Goal: Navigation & Orientation: Find specific page/section

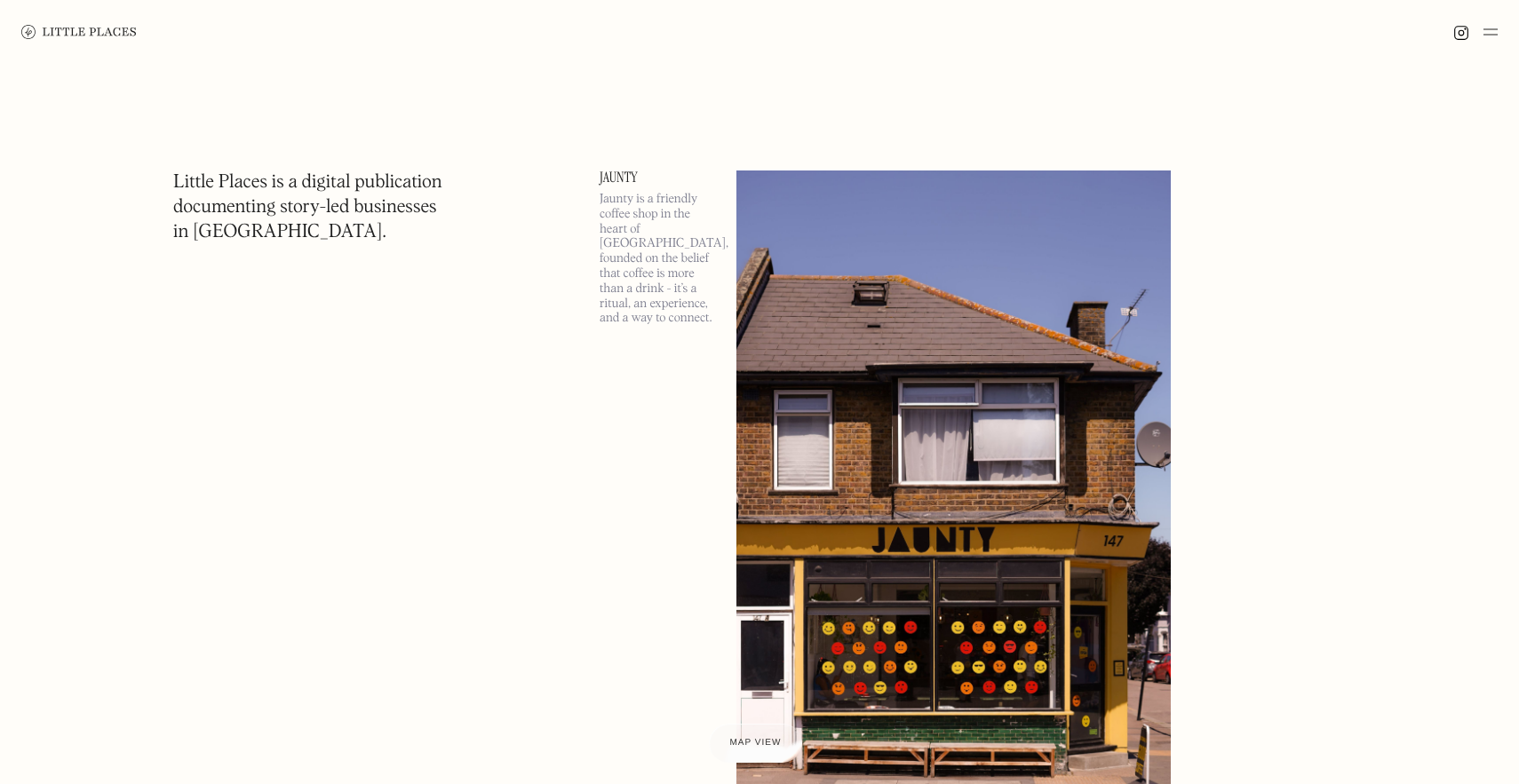
click at [1494, 35] on img at bounding box center [1490, 31] width 14 height 21
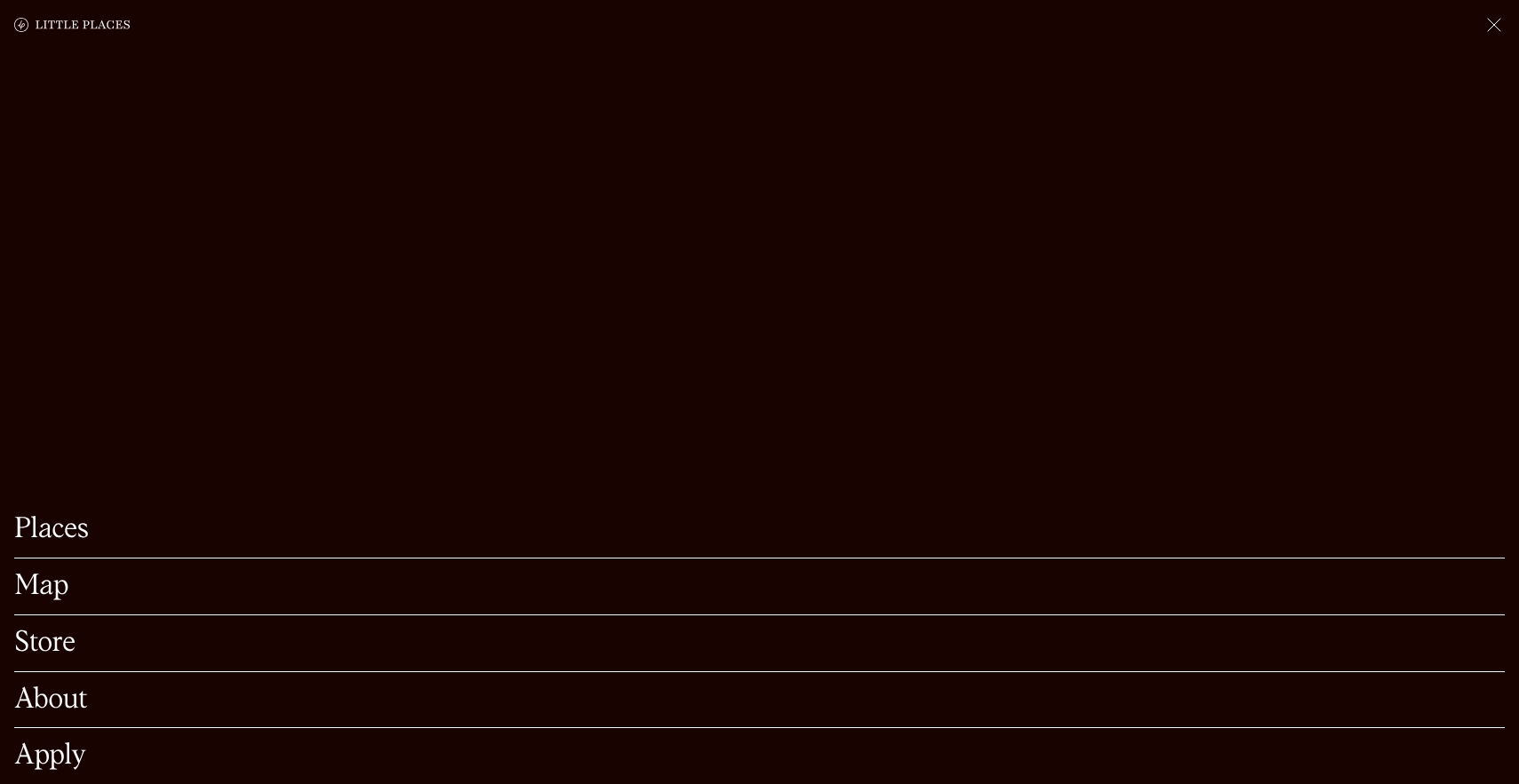
click at [46, 587] on link "Map" at bounding box center [759, 587] width 1490 height 28
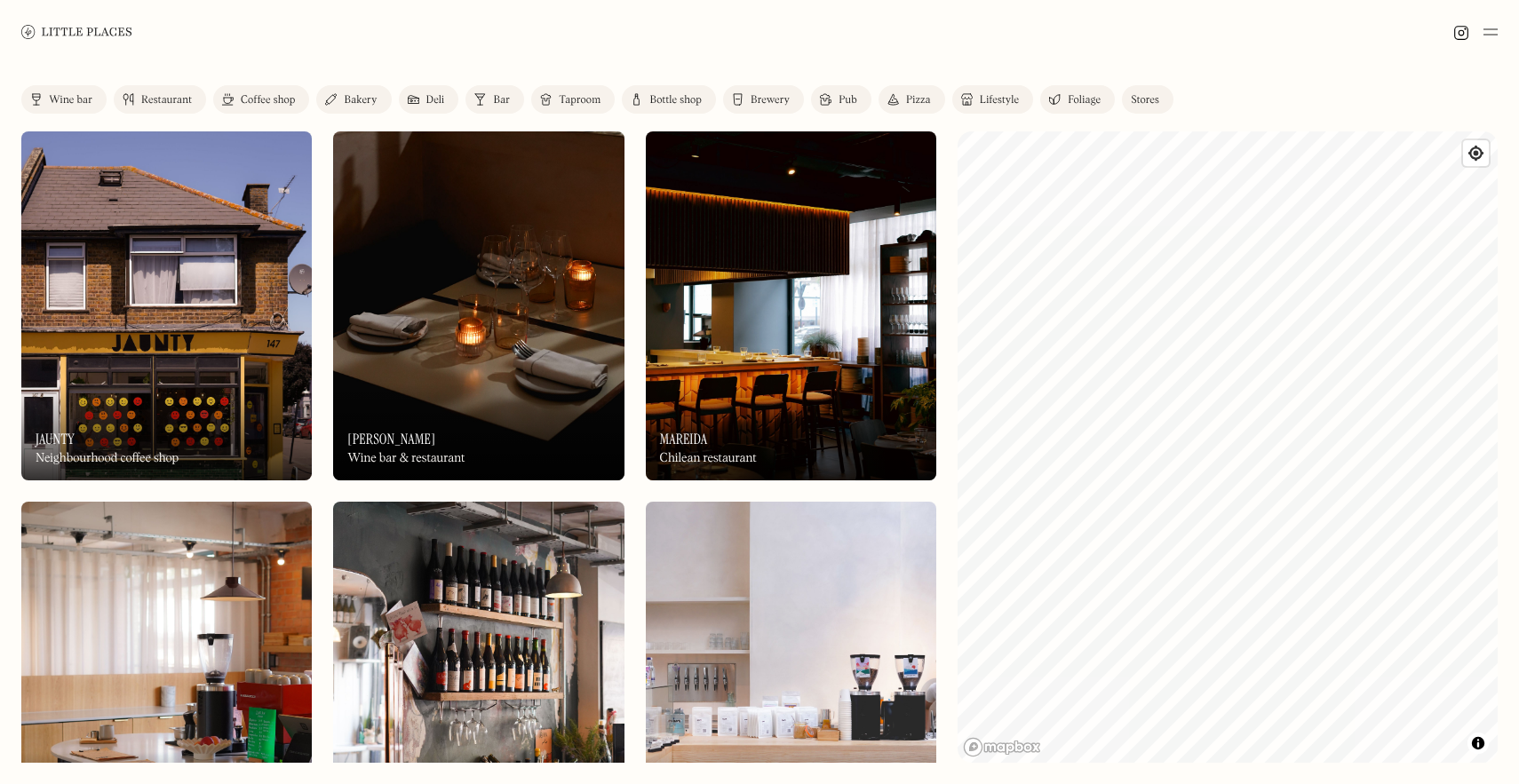
click at [449, 307] on img at bounding box center [479, 305] width 291 height 349
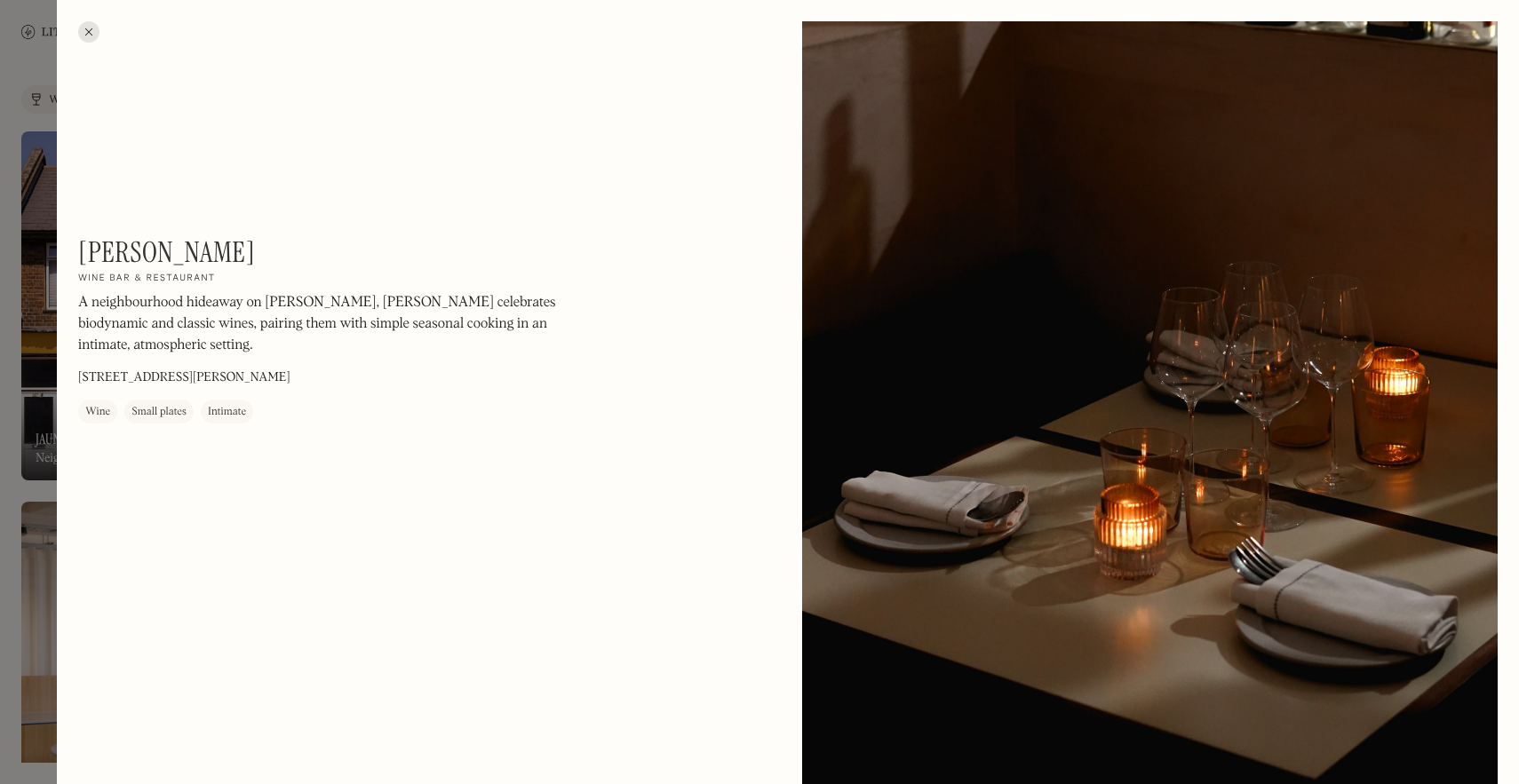
click at [94, 35] on div at bounding box center [89, 31] width 21 height 21
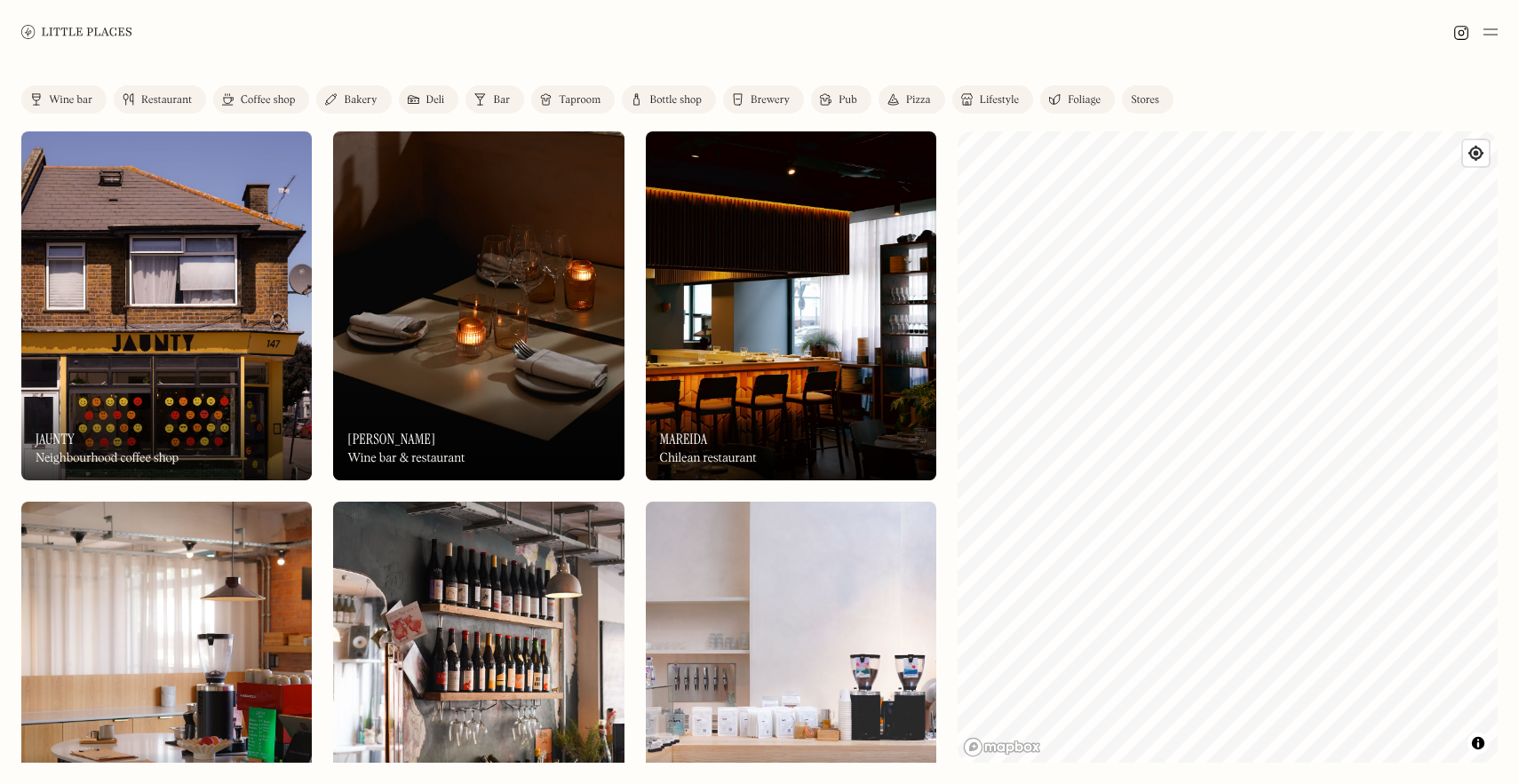
click at [733, 283] on img at bounding box center [791, 305] width 291 height 349
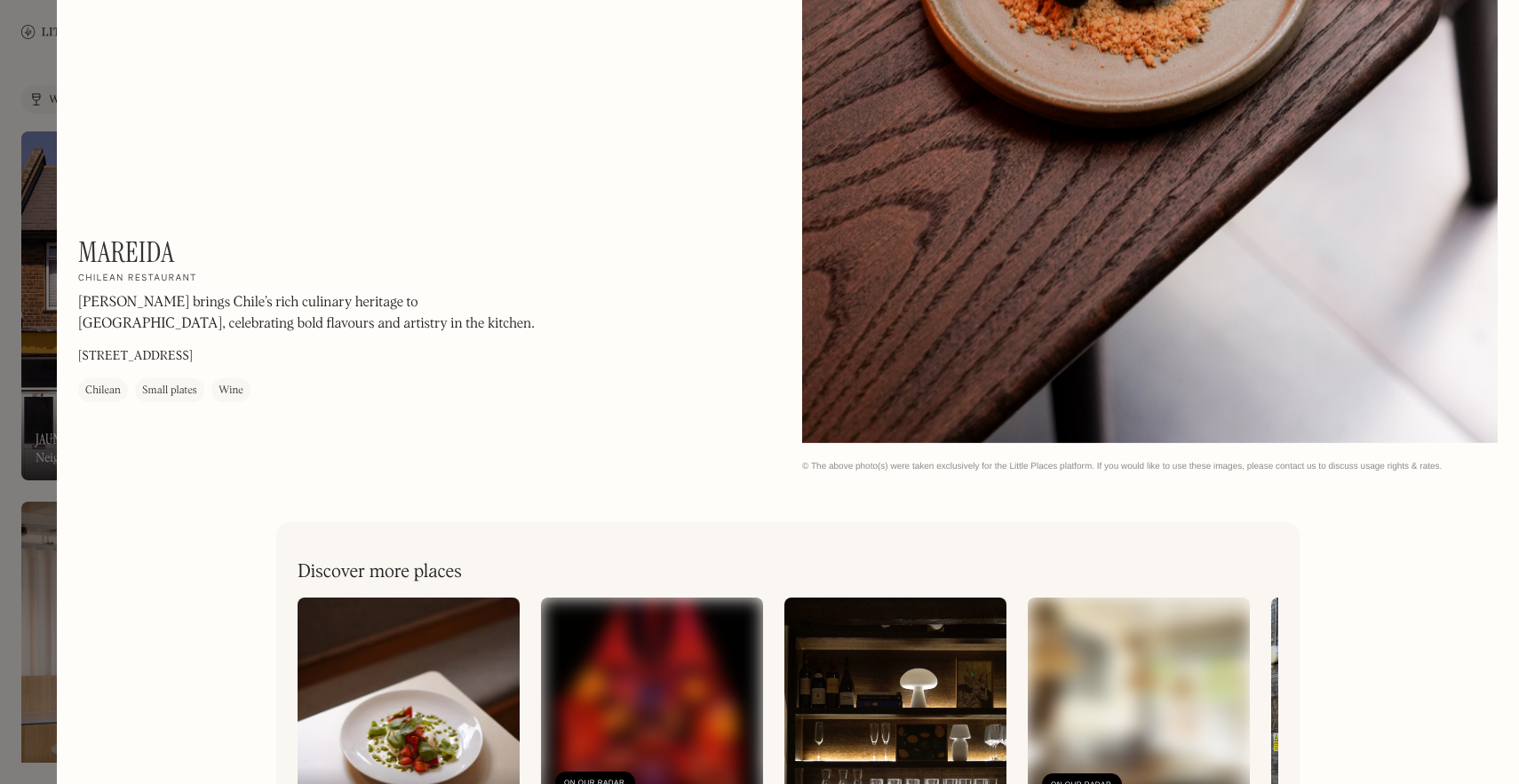
scroll to position [3227, 0]
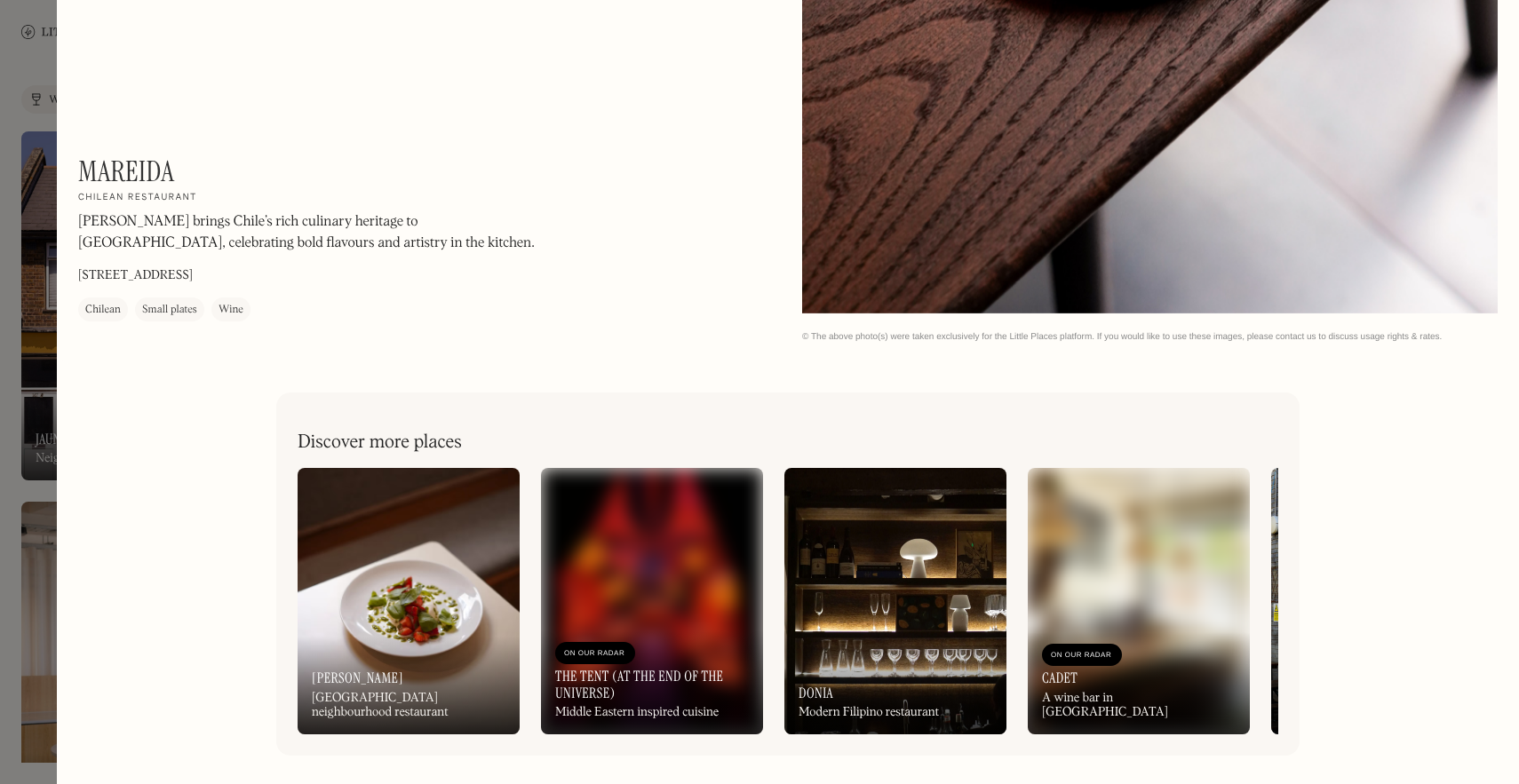
drag, startPoint x: 325, startPoint y: 268, endPoint x: 334, endPoint y: 279, distance: 14.2
click at [334, 279] on div "Mareida On Our Radar Chilean restaurant Mareida brings Chile’s rich culinary he…" at bounding box center [319, 238] width 480 height 167
click at [333, 284] on div "Mareida On Our Radar Chilean restaurant Mareida brings Chile’s rich culinary he…" at bounding box center [319, 238] width 480 height 167
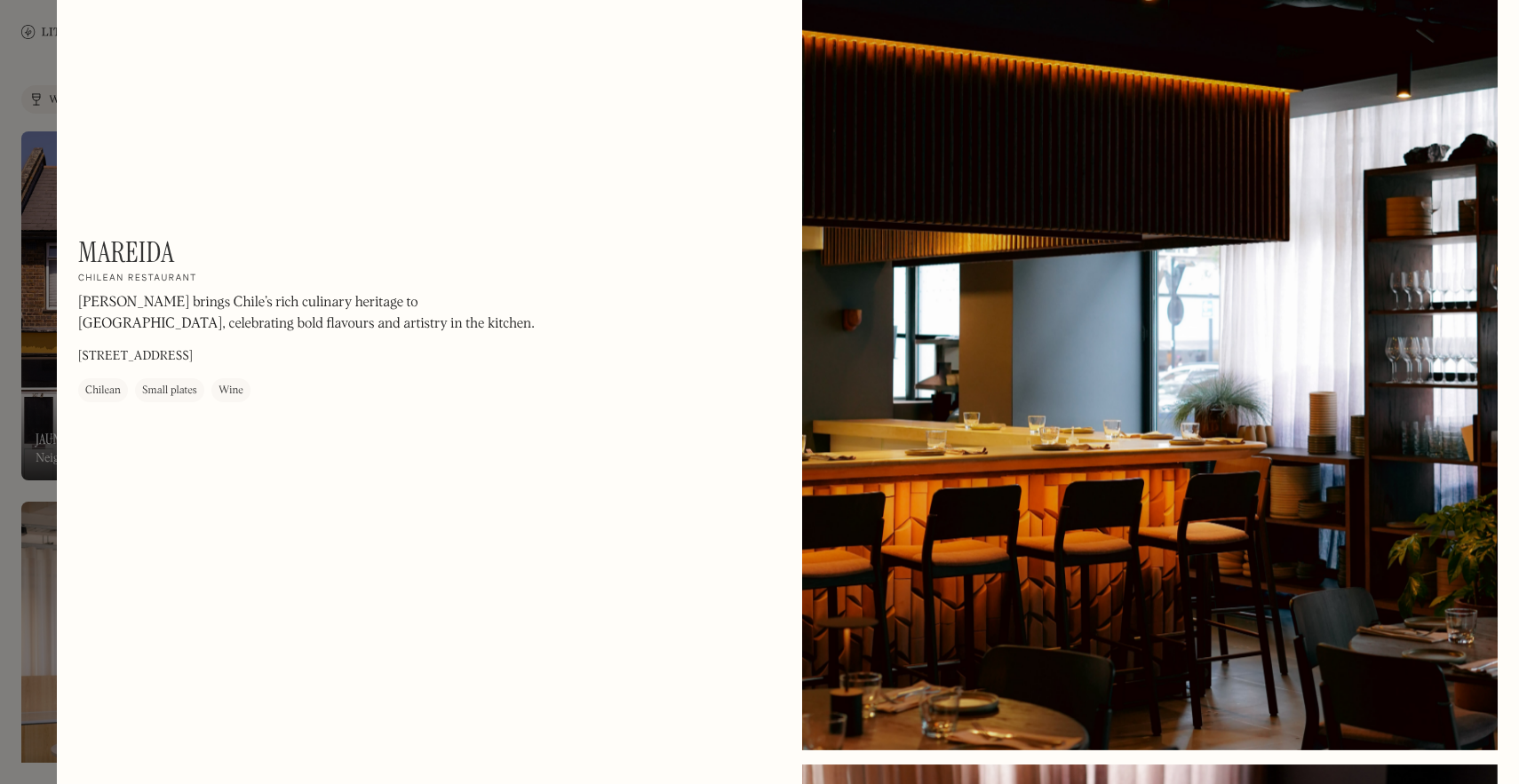
scroll to position [0, 0]
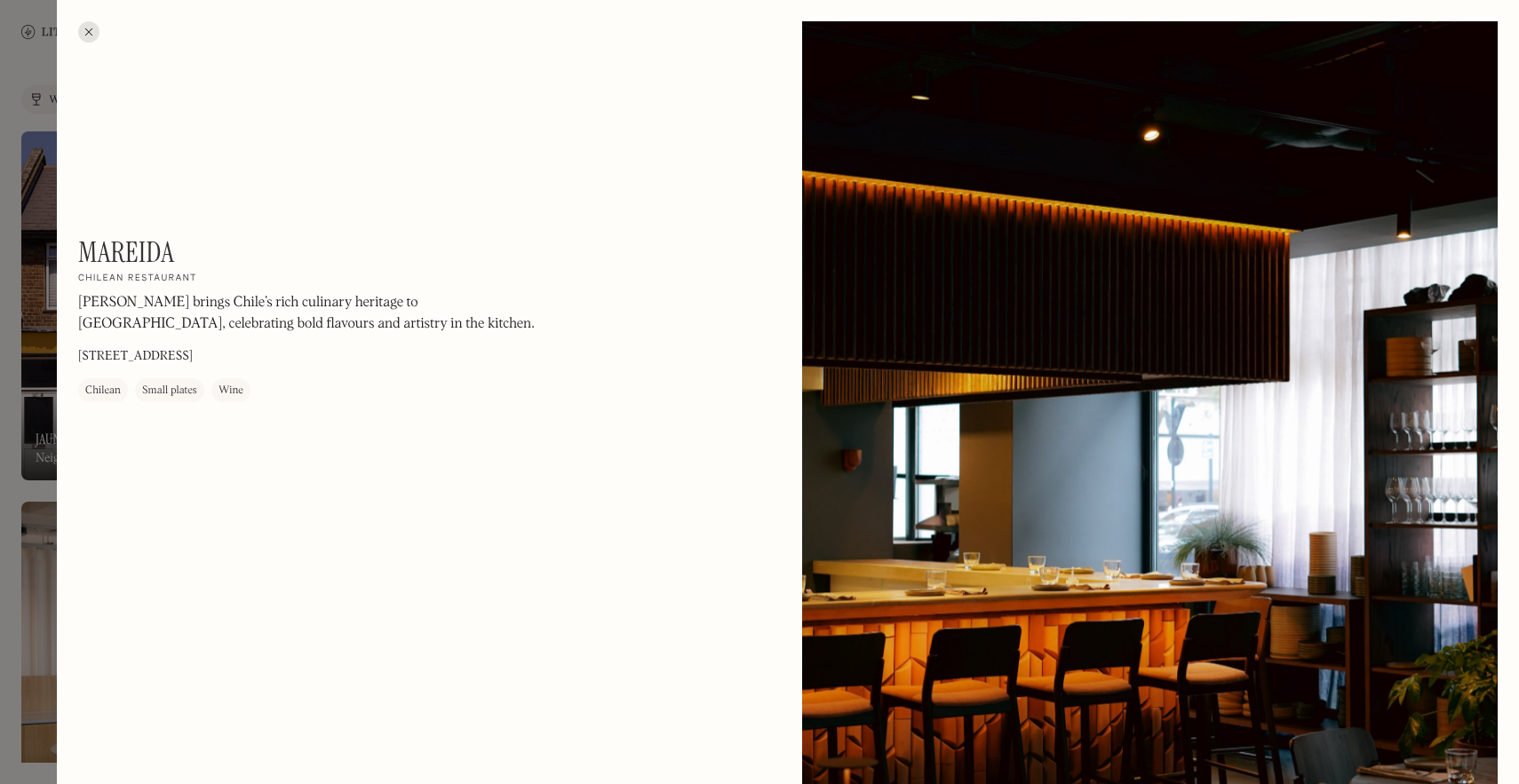
click at [0, 236] on div at bounding box center [760, 392] width 1519 height 784
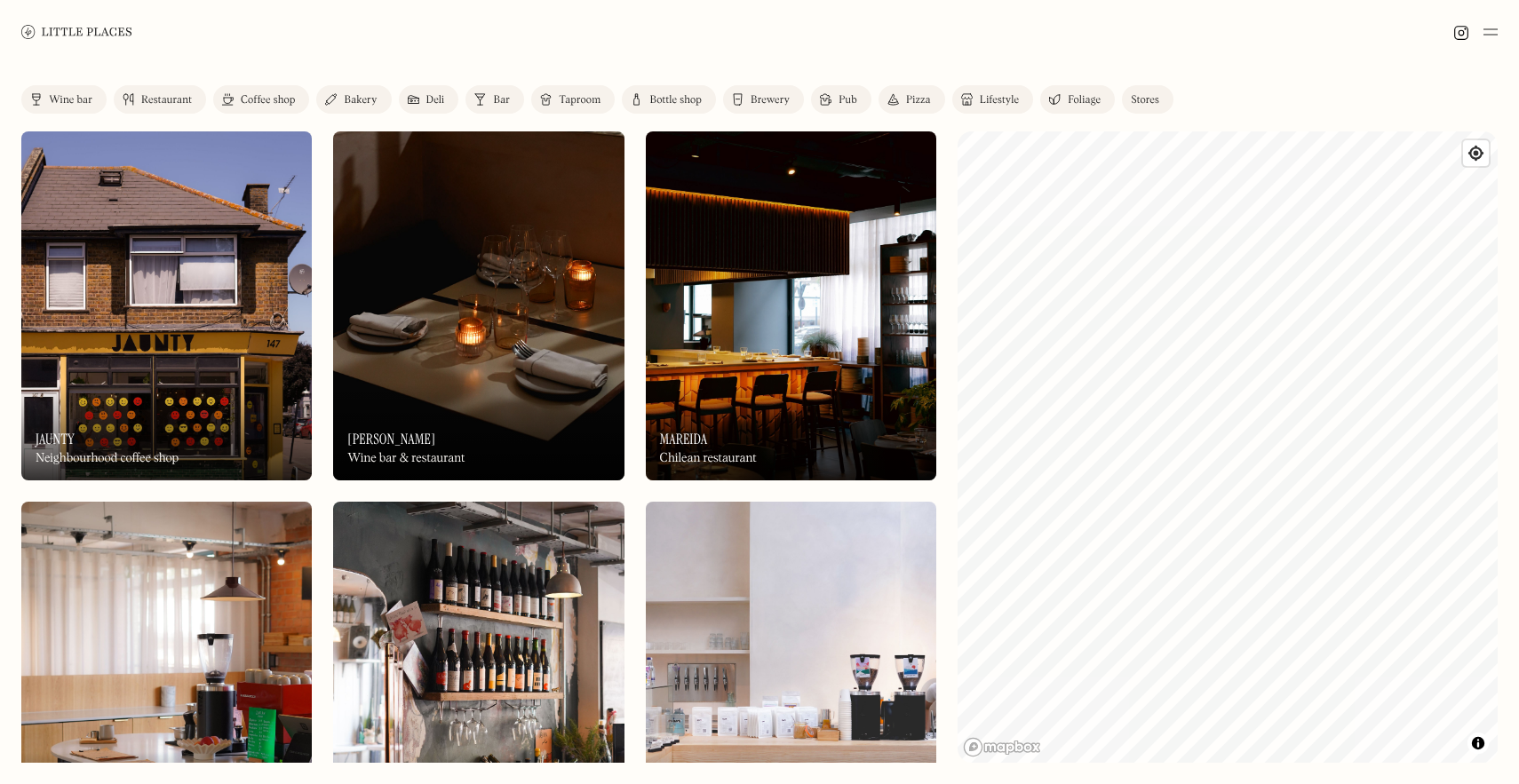
click at [547, 248] on img at bounding box center [479, 305] width 291 height 349
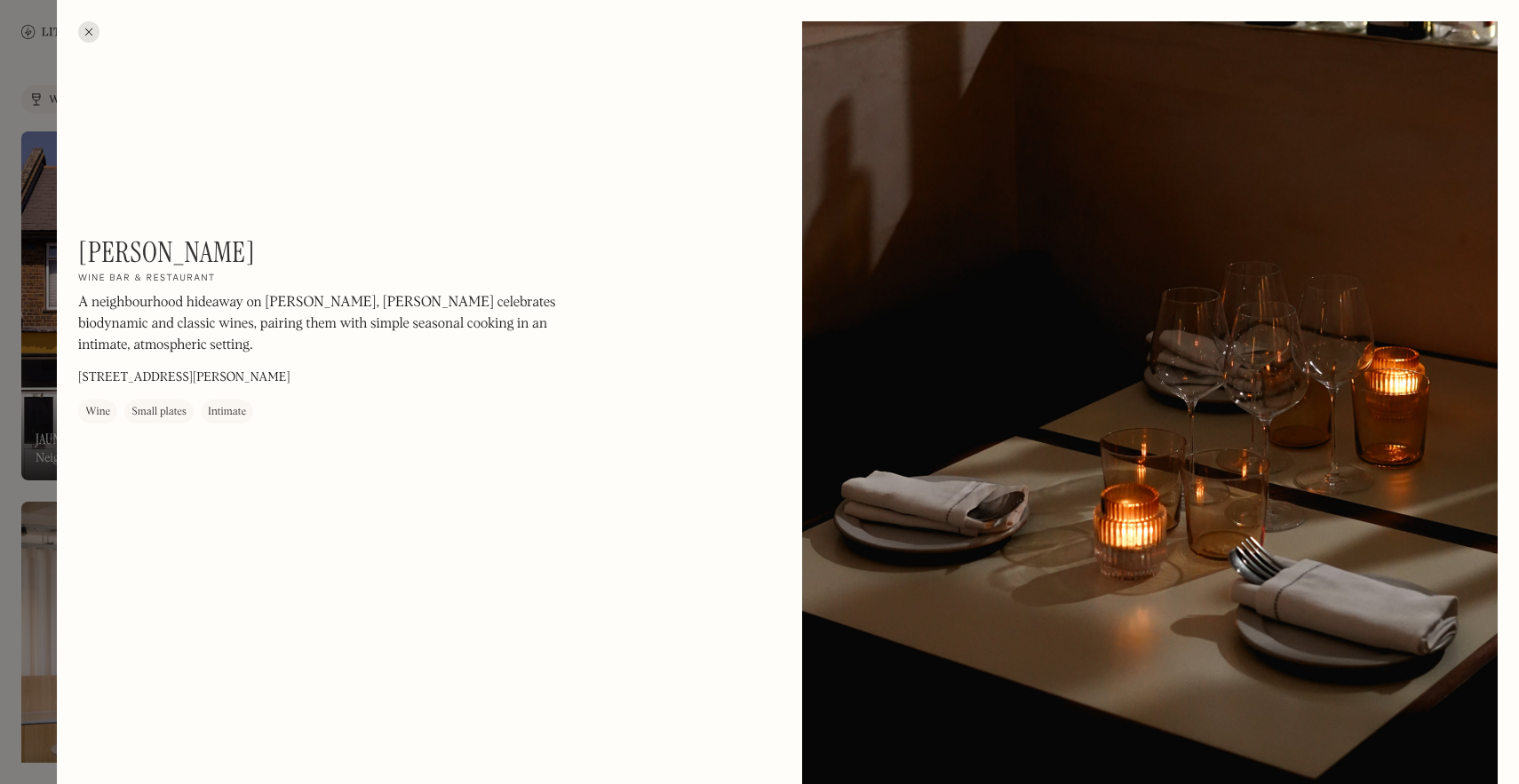
click at [47, 110] on div at bounding box center [760, 392] width 1519 height 784
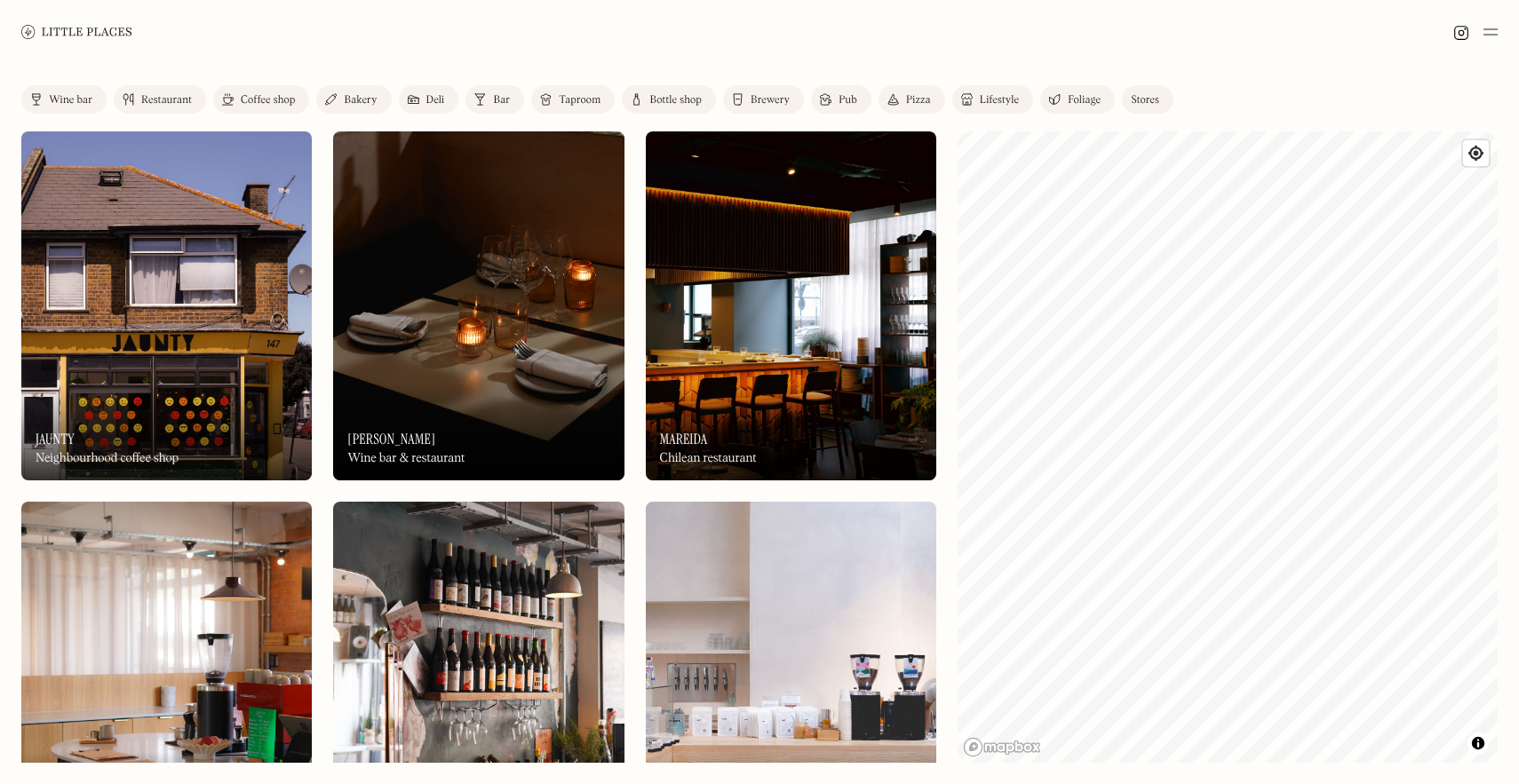
click at [178, 285] on img at bounding box center [166, 305] width 291 height 349
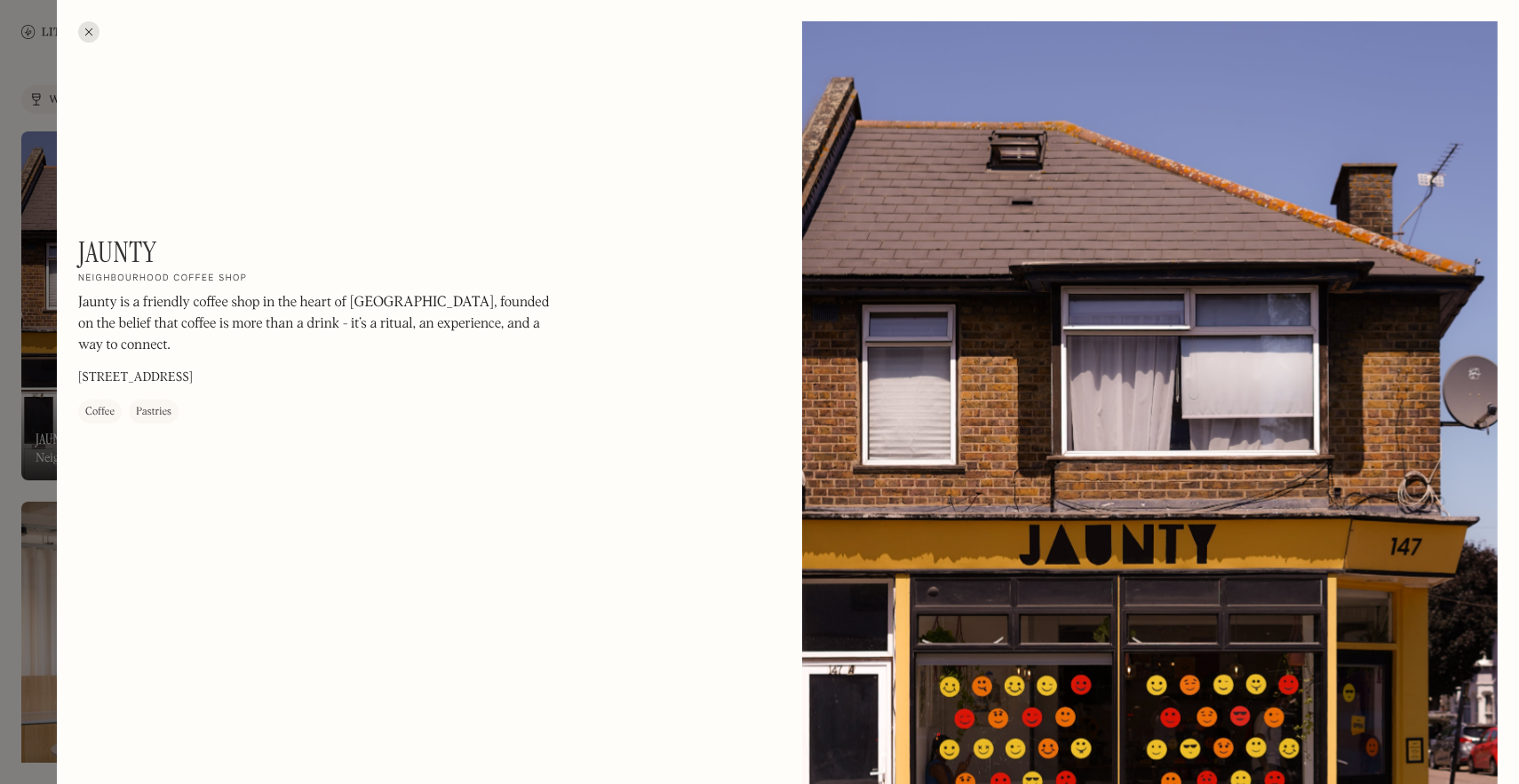
click at [4, 272] on div at bounding box center [760, 392] width 1519 height 784
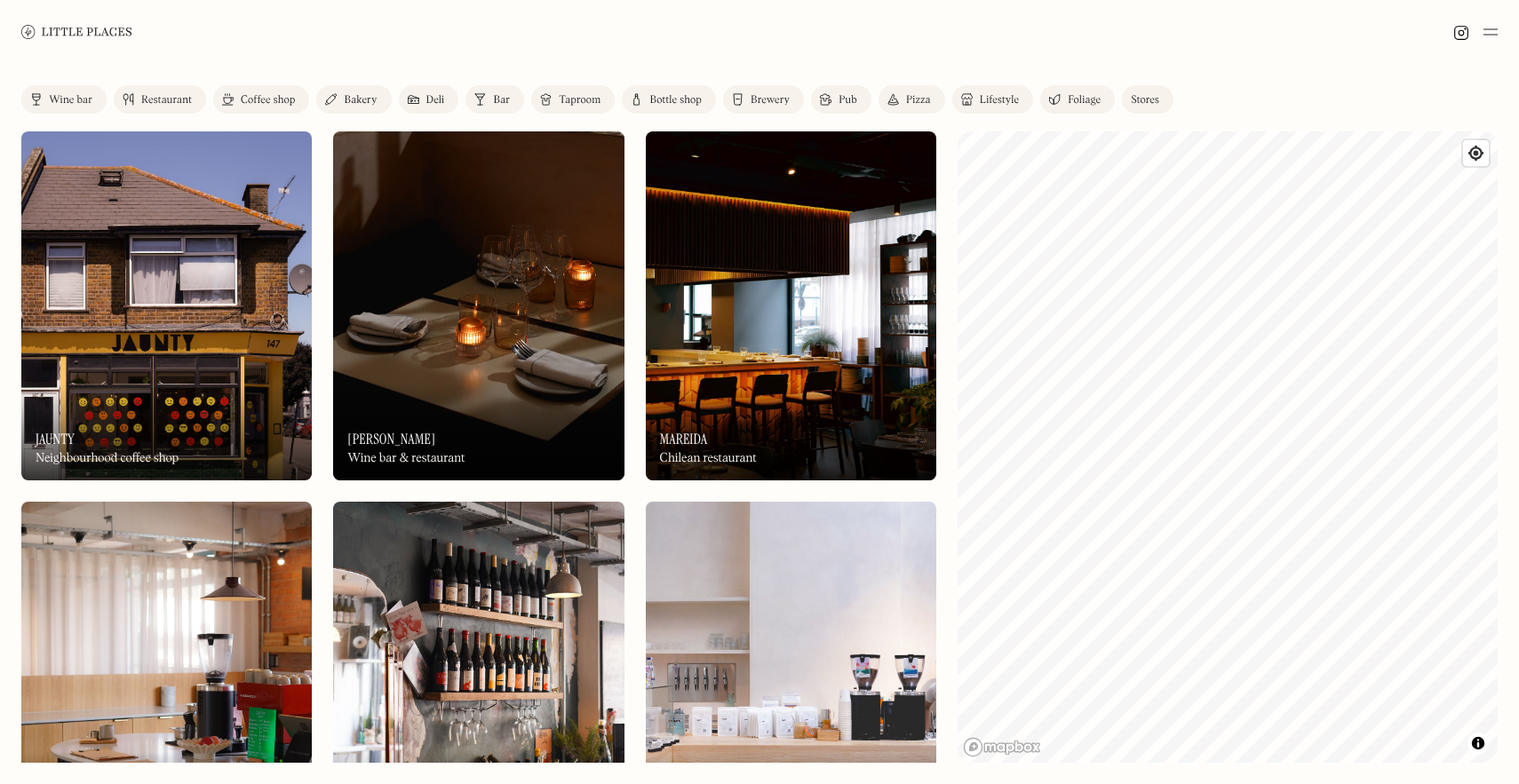
click at [743, 211] on img at bounding box center [791, 305] width 291 height 349
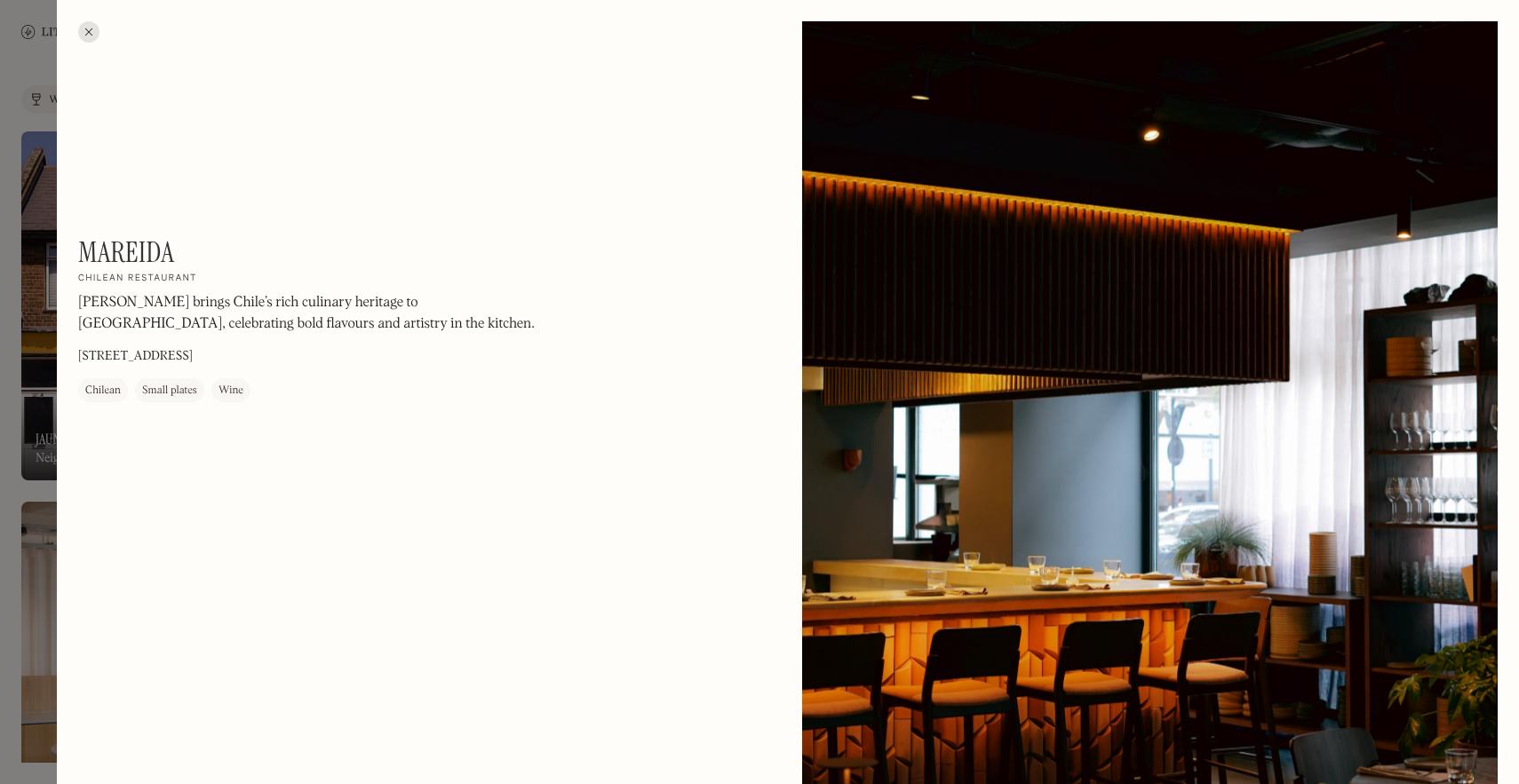
click at [0, 208] on div at bounding box center [760, 392] width 1519 height 784
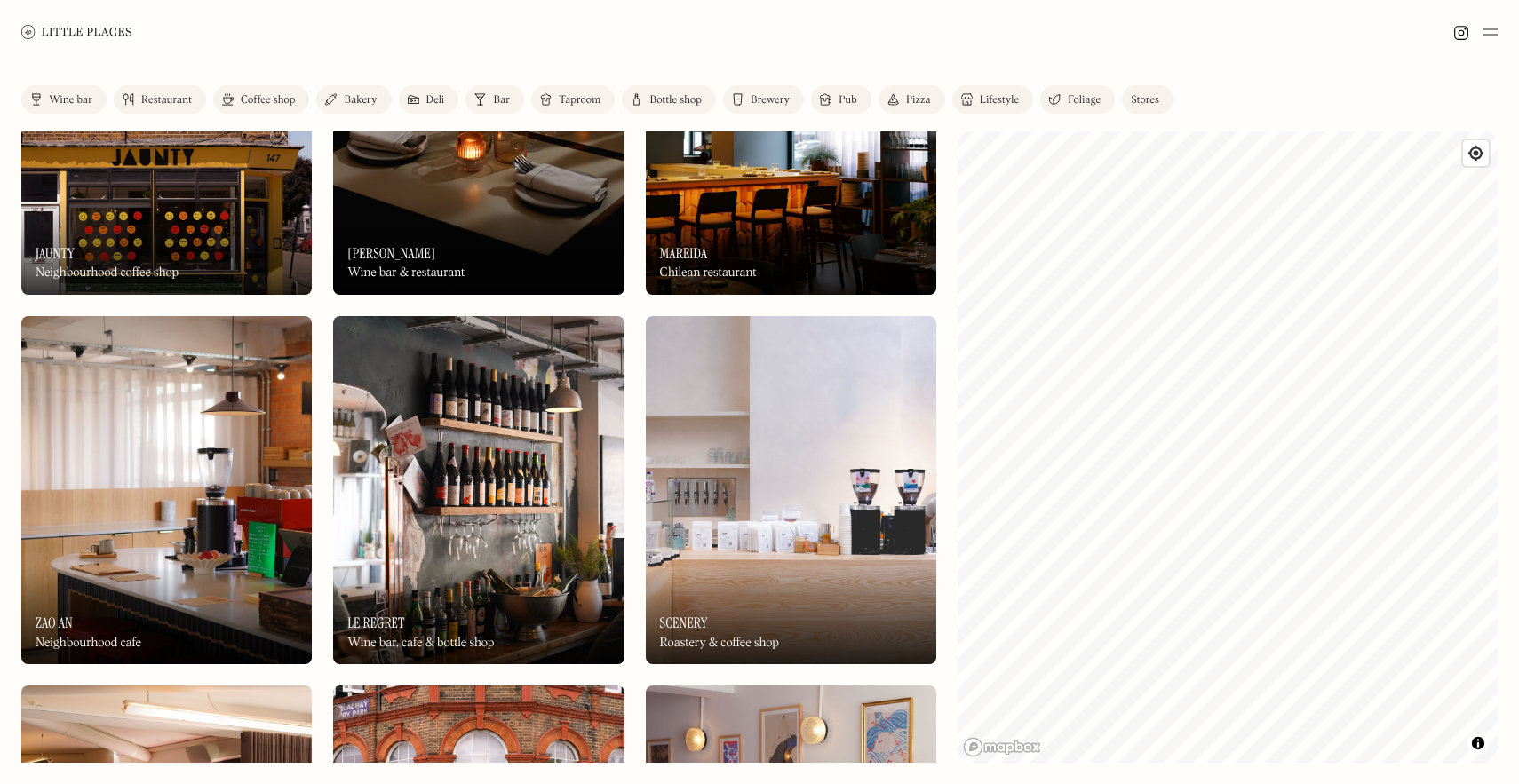
scroll to position [360, 0]
